Goal: Task Accomplishment & Management: Use online tool/utility

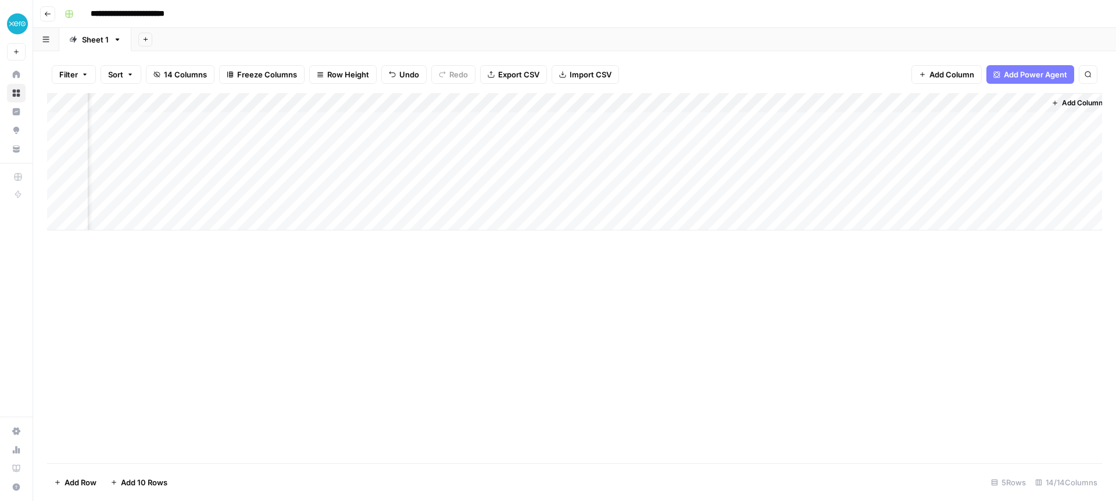
scroll to position [0, 668]
click at [894, 121] on div "Add Column" at bounding box center [574, 161] width 1055 height 137
click at [879, 120] on div "Add Column" at bounding box center [574, 161] width 1055 height 137
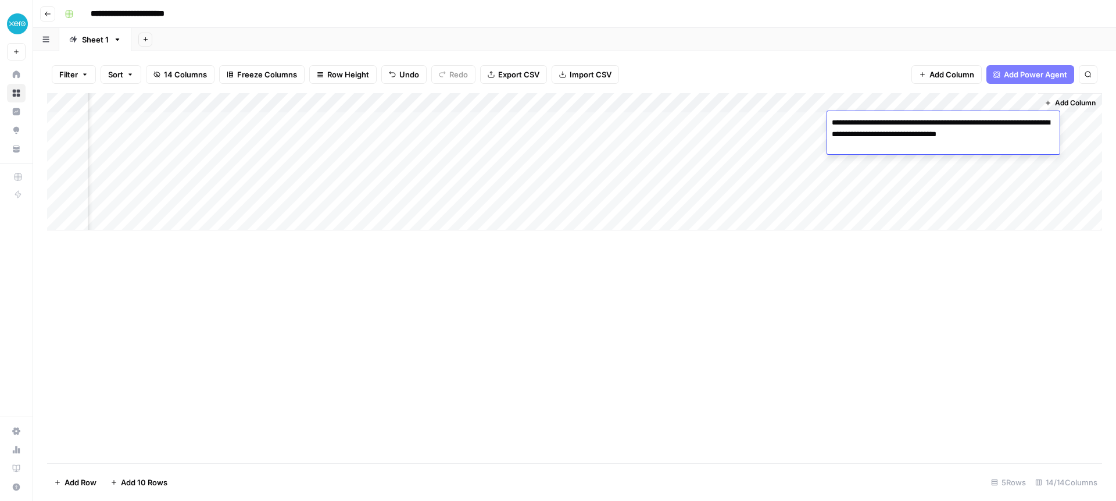
click at [882, 272] on div "Add Column" at bounding box center [574, 278] width 1055 height 370
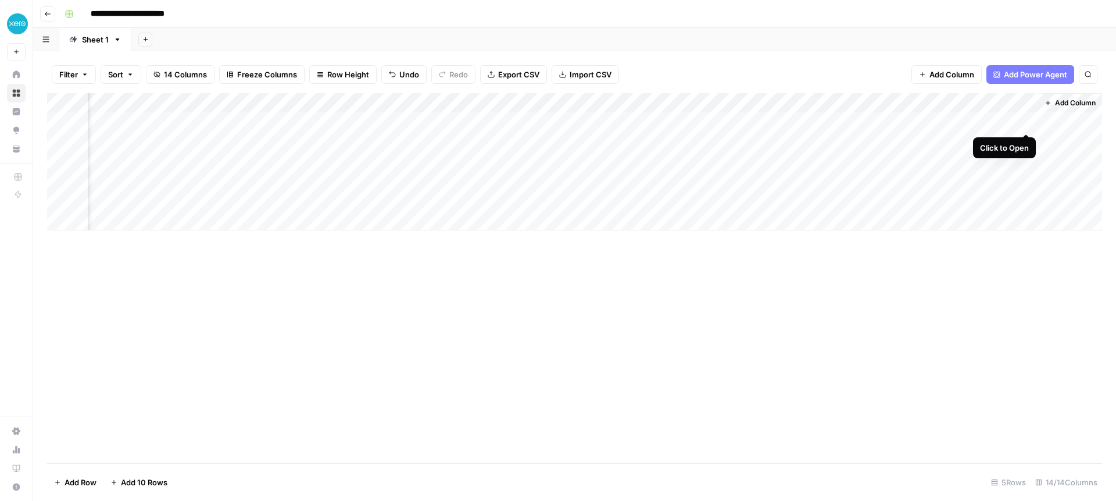
click at [1027, 120] on div "Add Column" at bounding box center [574, 161] width 1055 height 137
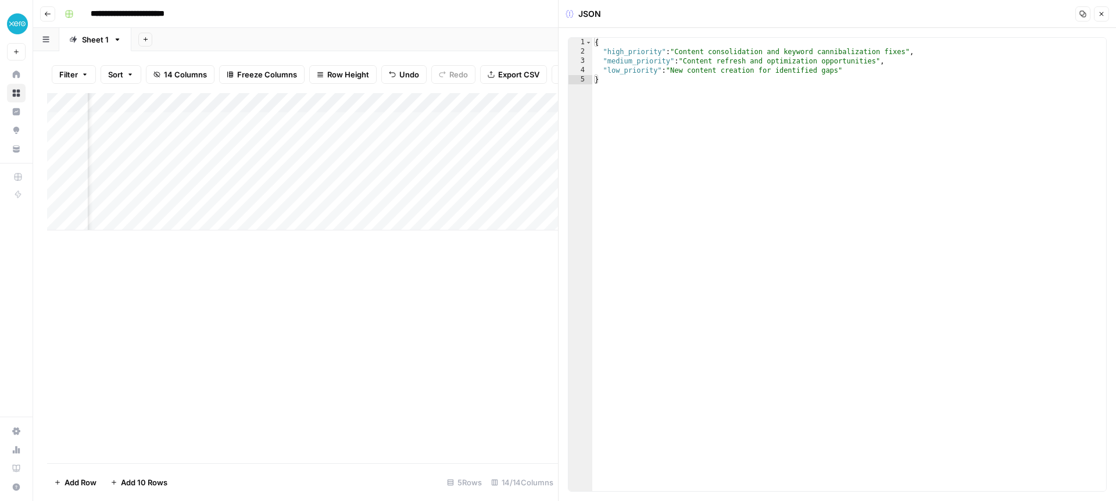
click at [1102, 14] on icon "button" at bounding box center [1102, 14] width 4 height 4
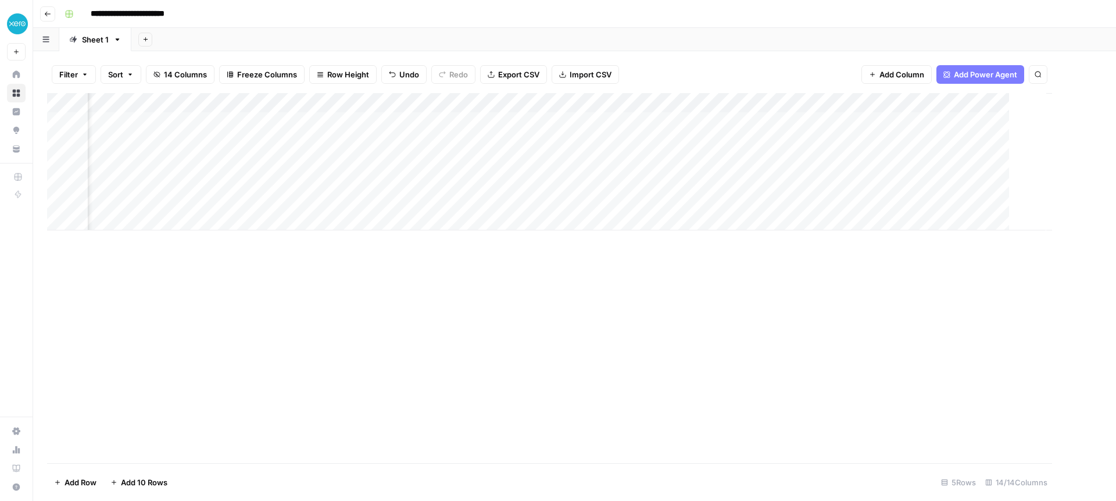
scroll to position [0, 654]
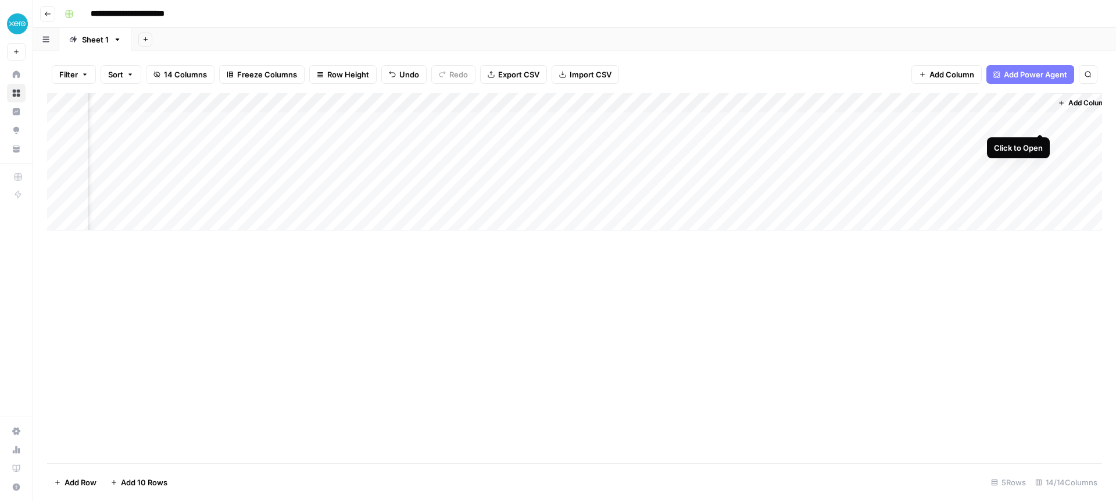
click at [1042, 122] on div "Add Column" at bounding box center [574, 161] width 1055 height 137
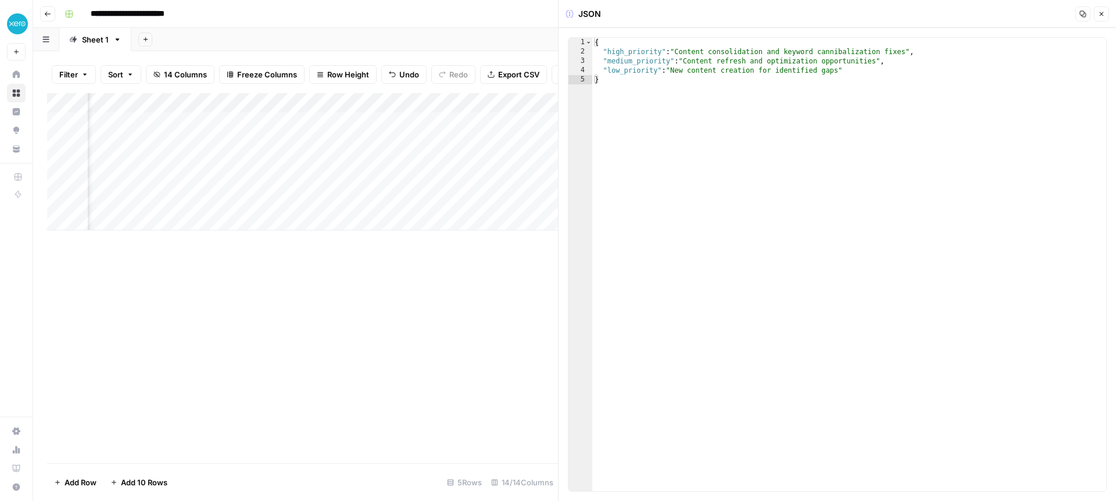
click at [1100, 12] on icon "button" at bounding box center [1102, 14] width 4 height 4
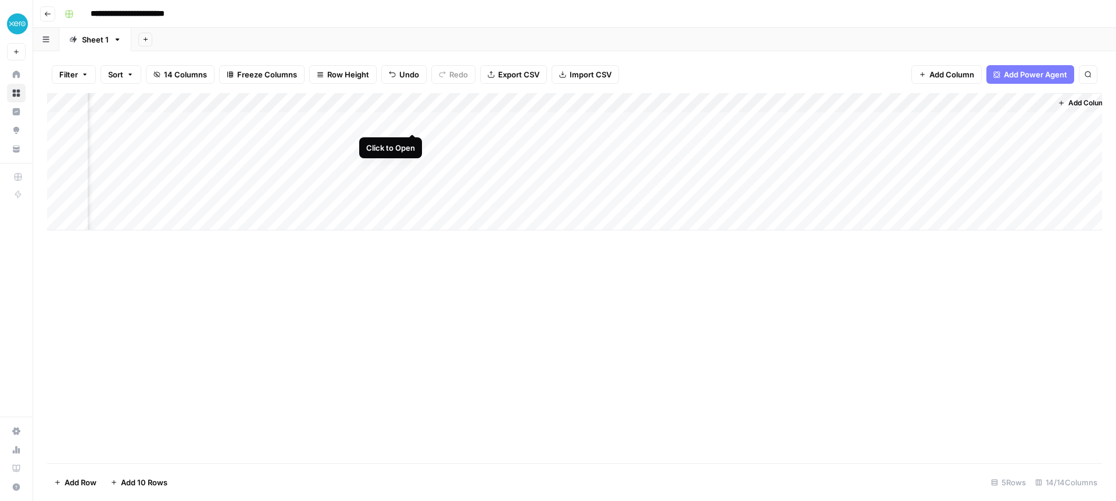
click at [414, 121] on div "Add Column" at bounding box center [574, 161] width 1055 height 137
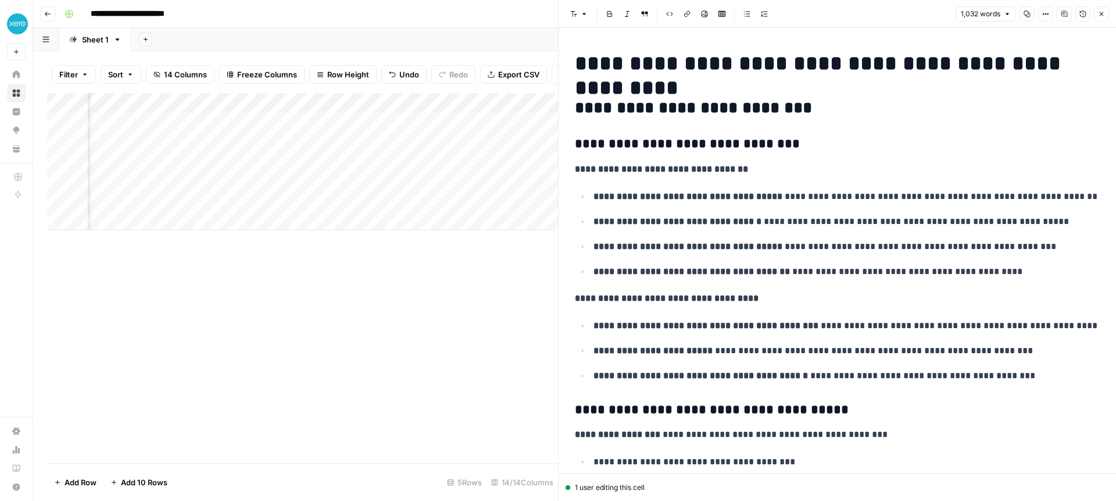
scroll to position [1, 0]
click at [1101, 14] on icon "button" at bounding box center [1102, 14] width 4 height 4
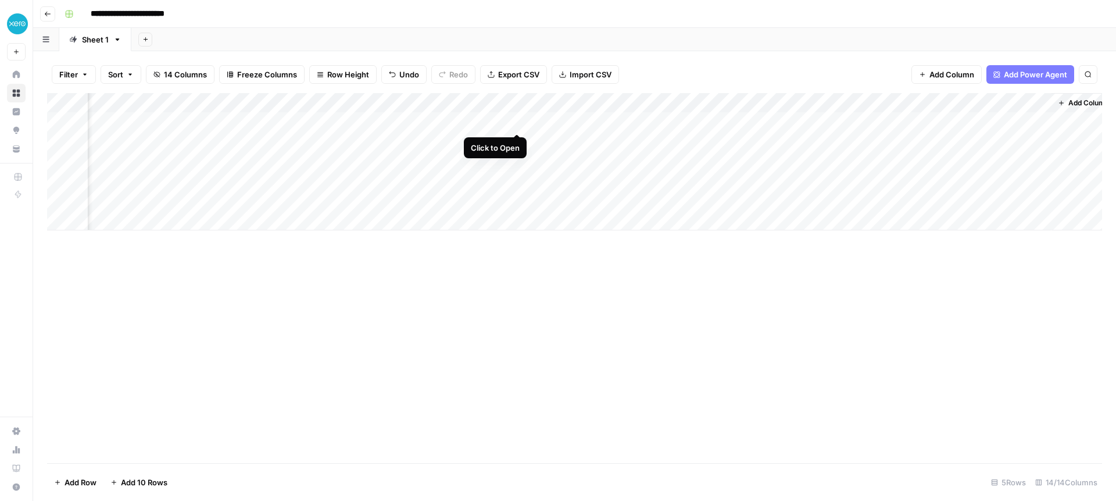
click at [517, 120] on div "Add Column" at bounding box center [574, 161] width 1055 height 137
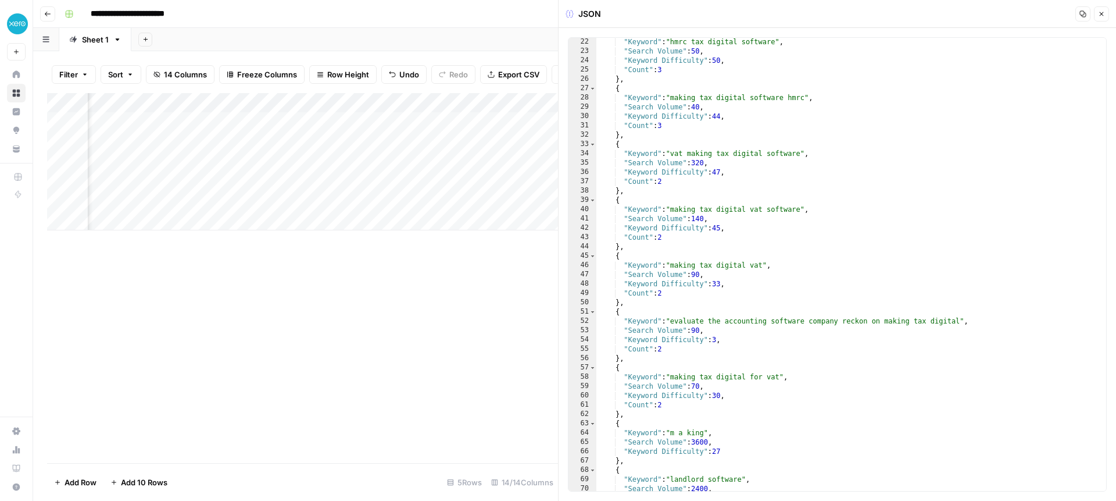
scroll to position [369, 0]
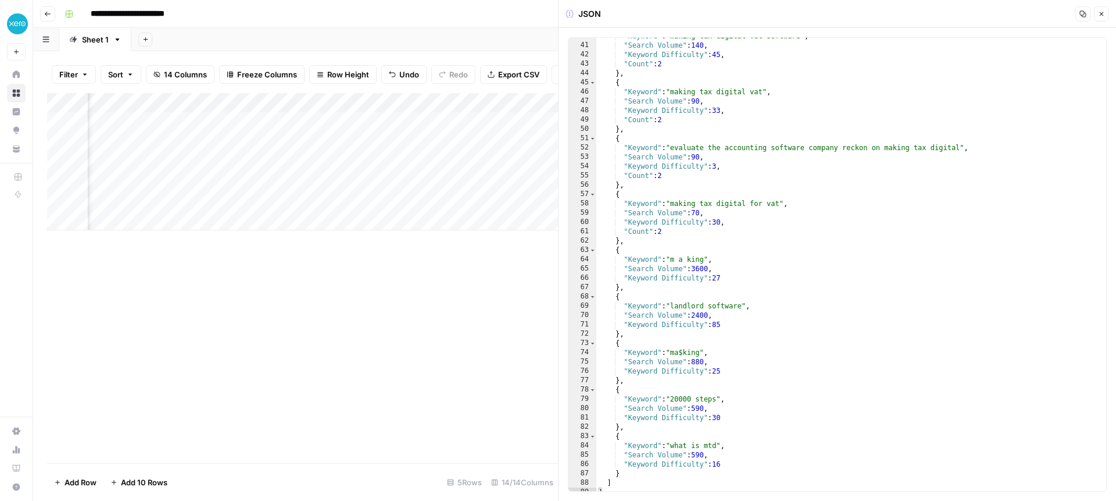
click at [203, 121] on div "Add Column" at bounding box center [302, 161] width 511 height 137
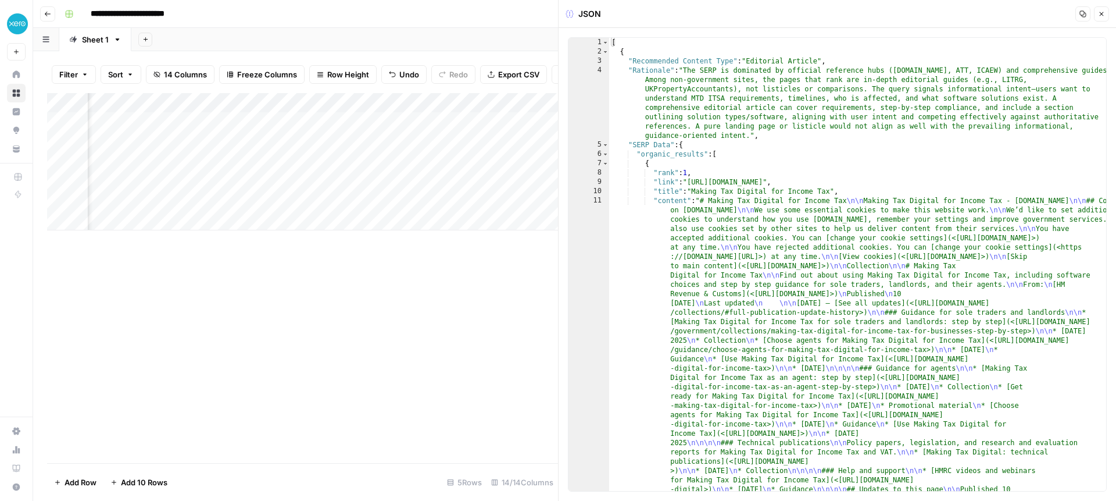
scroll to position [0, 440]
click at [313, 123] on div "Add Column" at bounding box center [302, 161] width 511 height 137
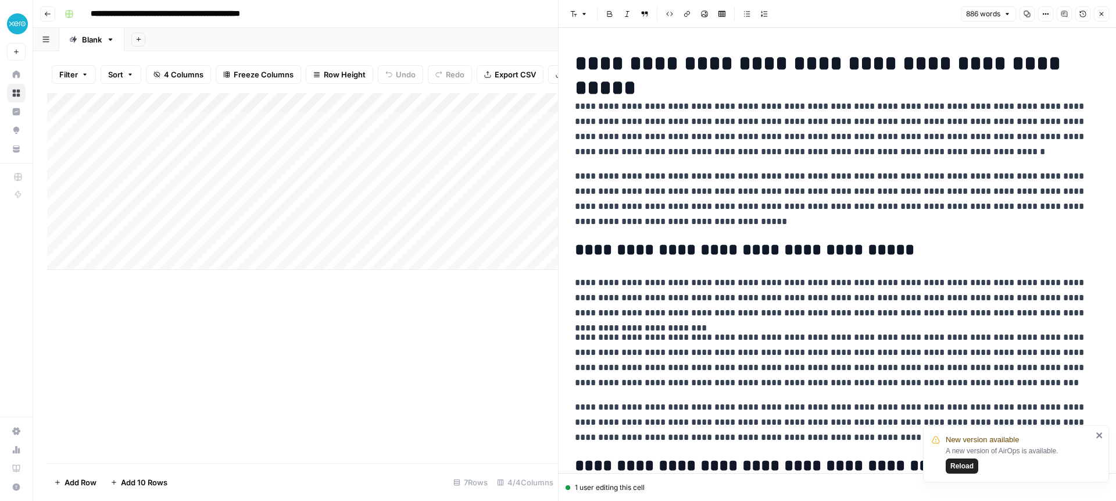
scroll to position [85, 0]
